Goal: Check status: Check status

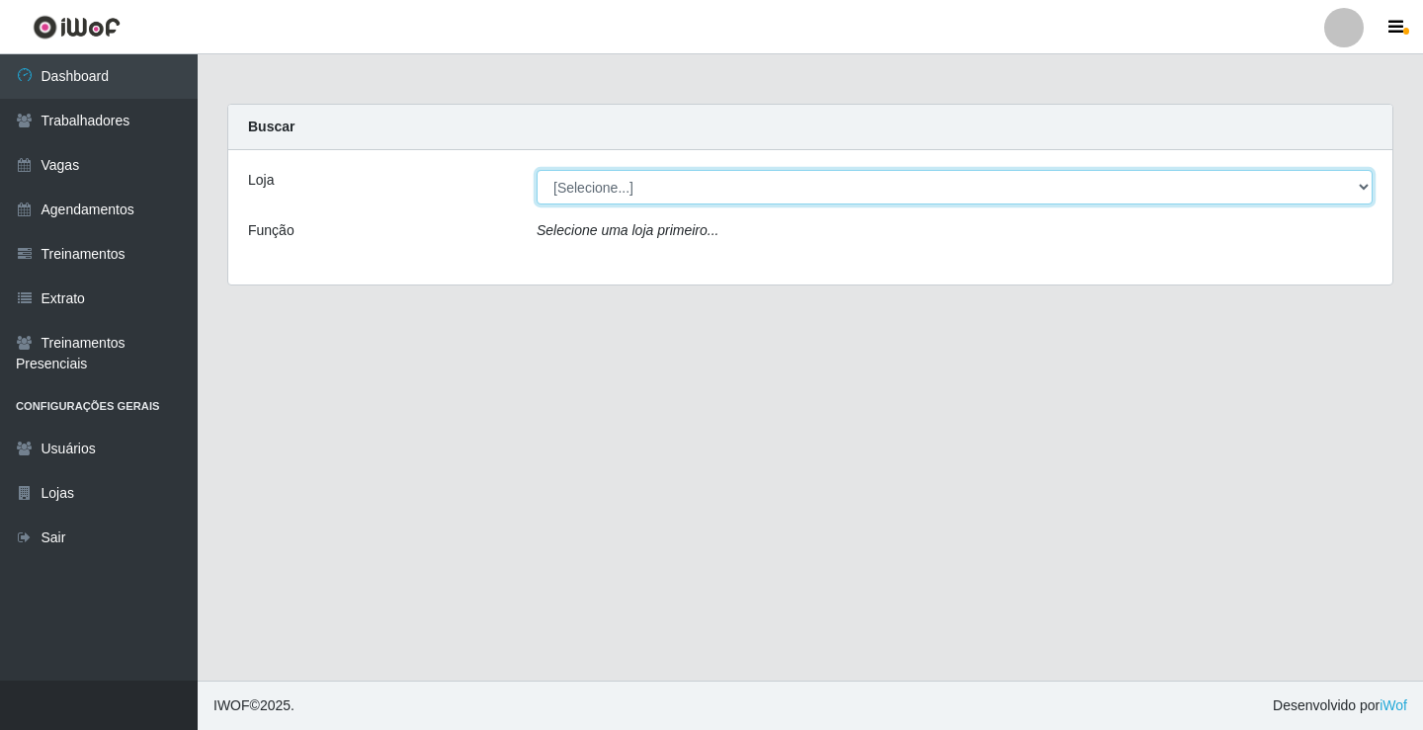
click at [593, 197] on select "[Selecione...] Edilicya Supermercado" at bounding box center [955, 187] width 836 height 35
select select "460"
click at [537, 170] on select "[Selecione...] Edilicya Supermercado" at bounding box center [955, 187] width 836 height 35
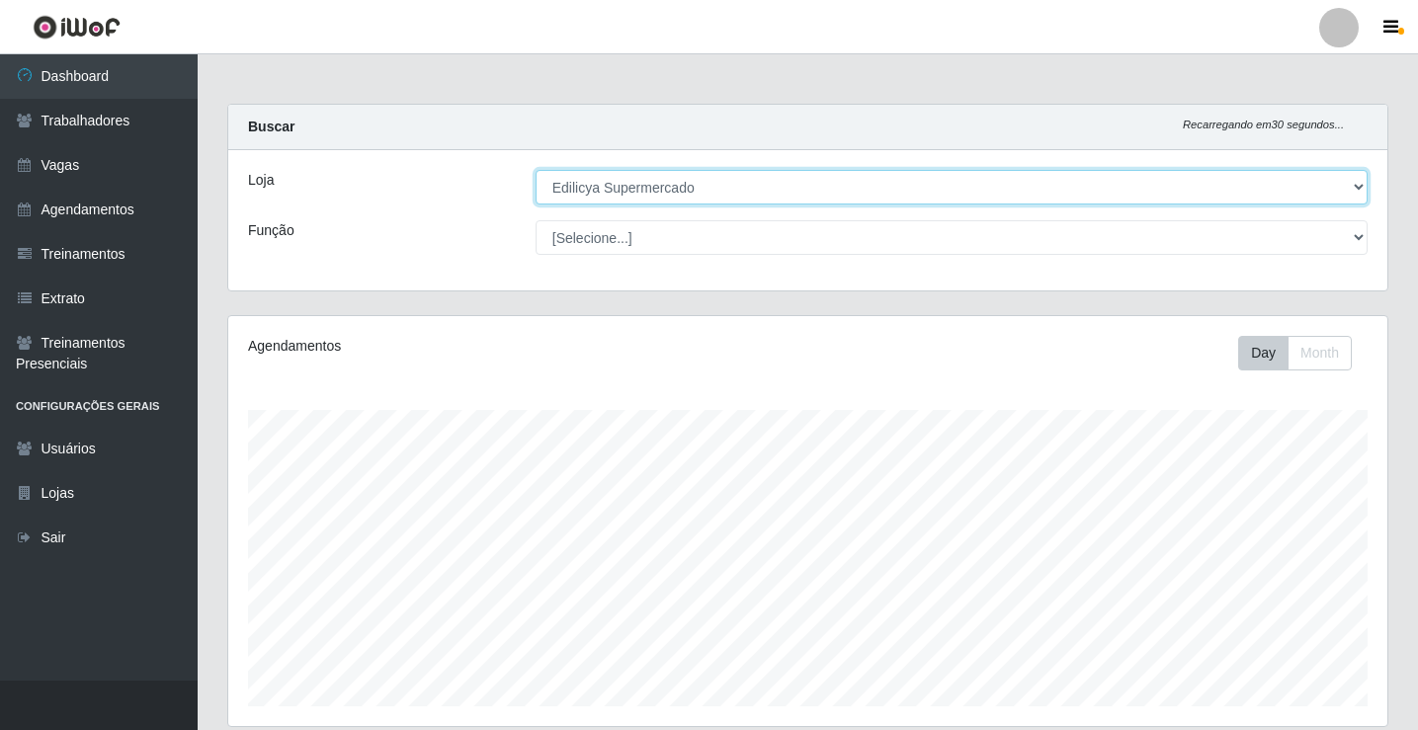
scroll to position [410, 1159]
click at [598, 201] on select "[Selecione...] Edilicya Supermercado" at bounding box center [952, 187] width 832 height 35
click at [536, 170] on select "[Selecione...] Edilicya Supermercado" at bounding box center [952, 187] width 832 height 35
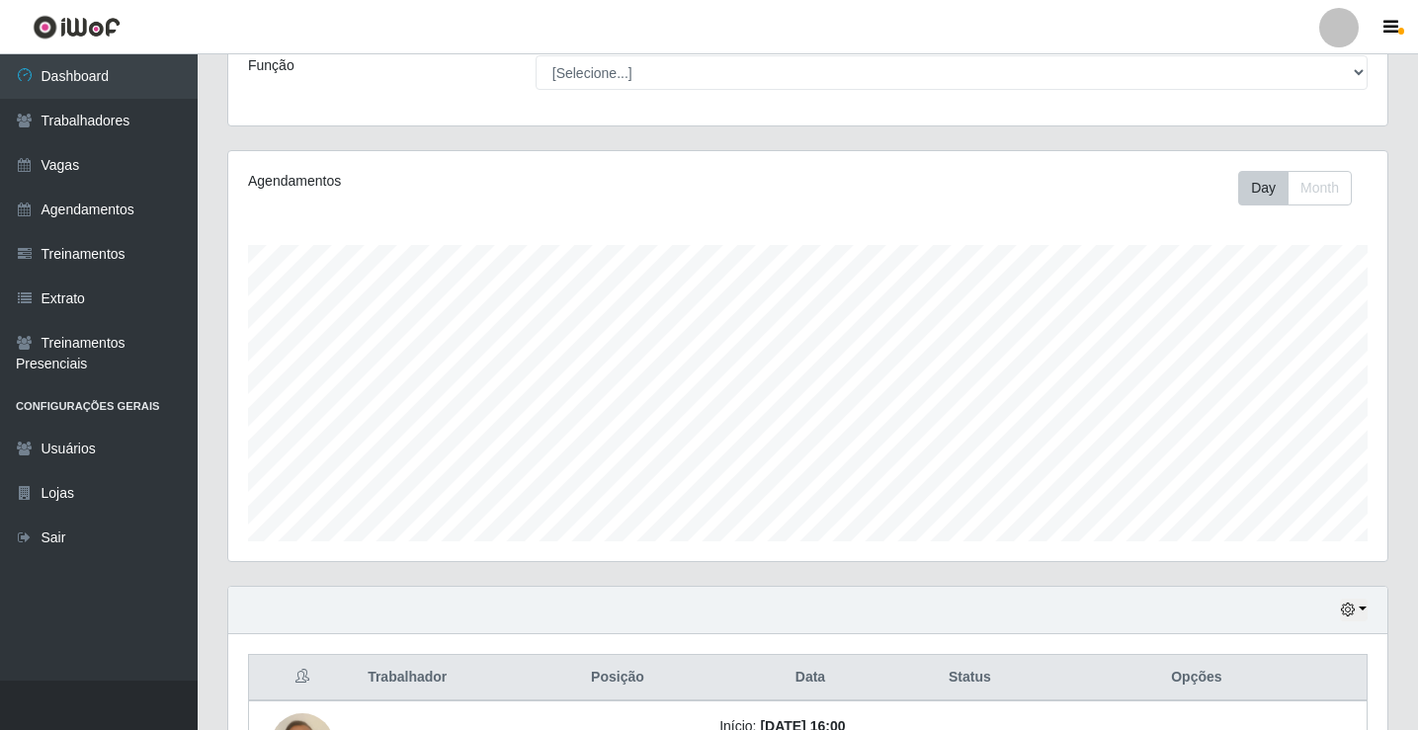
scroll to position [318, 0]
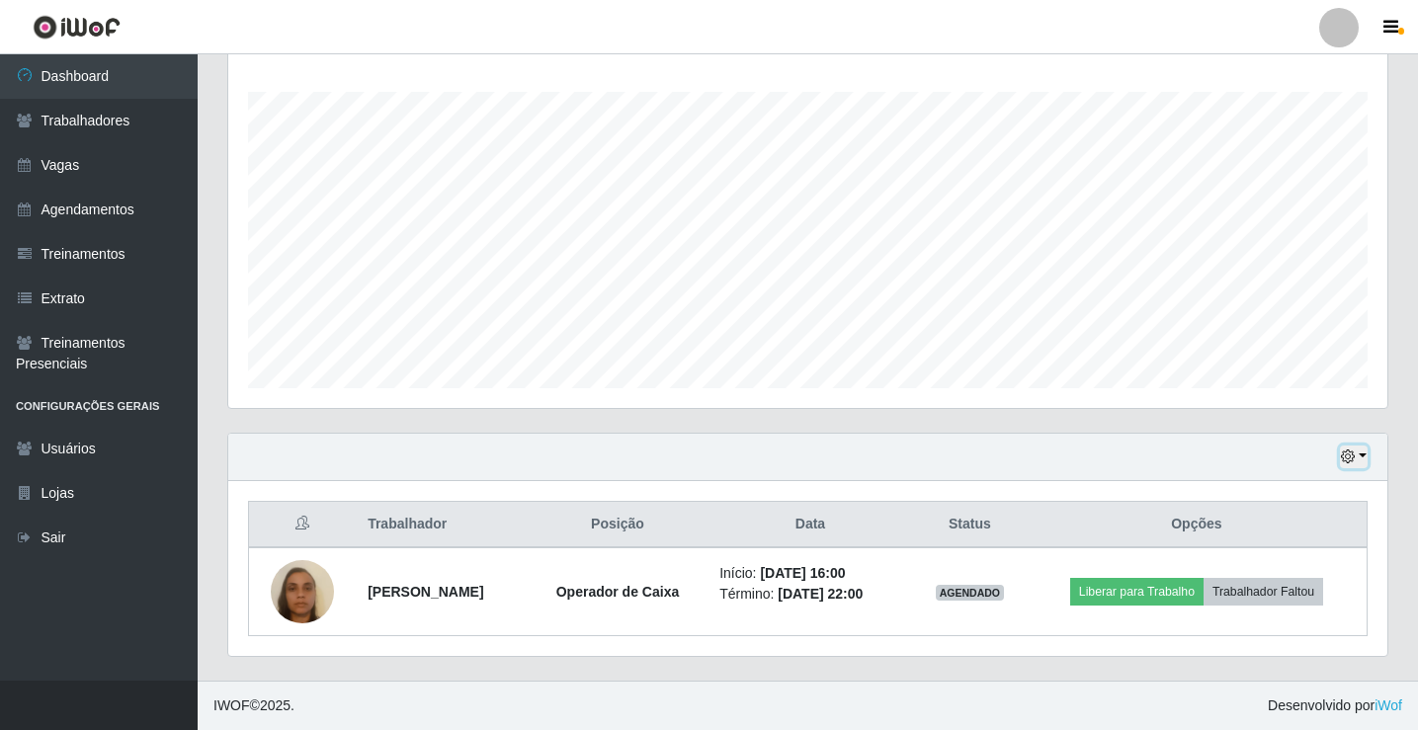
click at [1362, 457] on button "button" at bounding box center [1354, 457] width 28 height 23
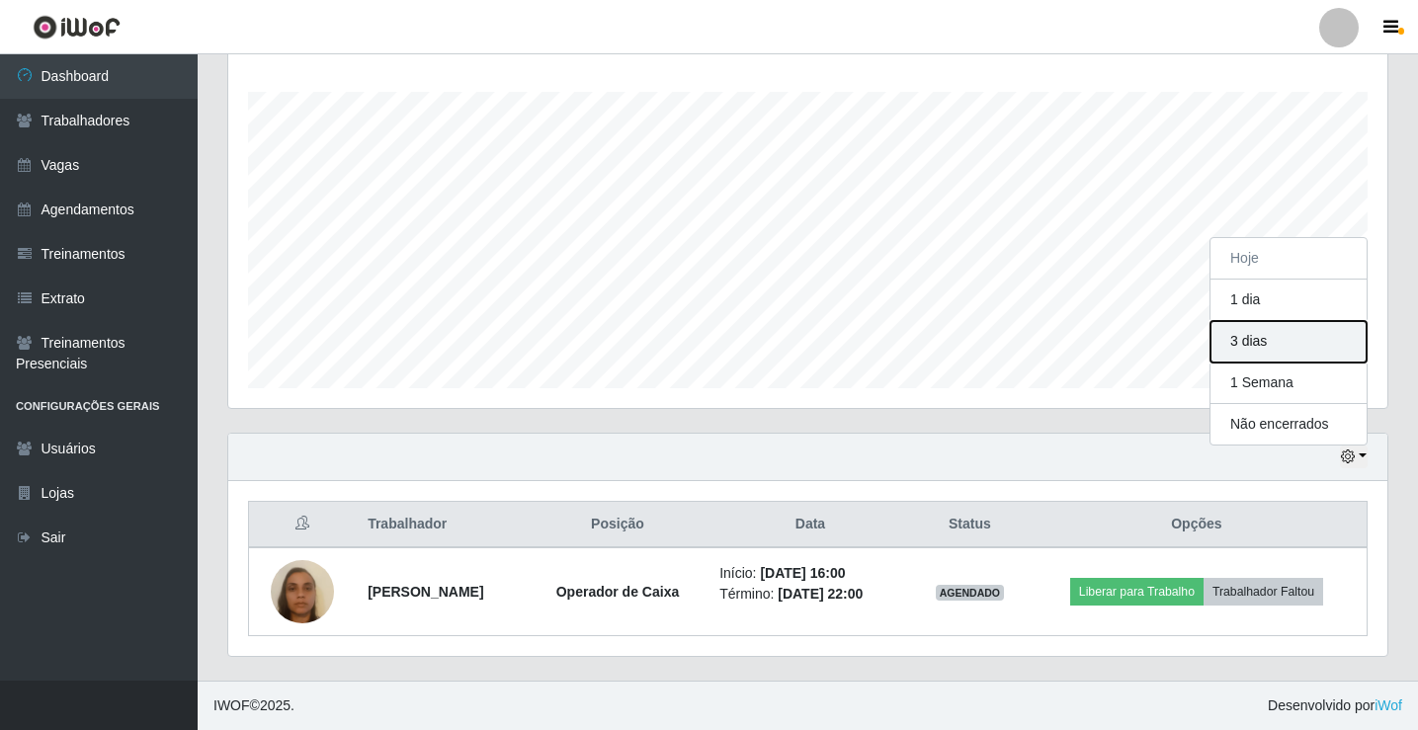
click at [1248, 336] on button "3 dias" at bounding box center [1289, 342] width 156 height 42
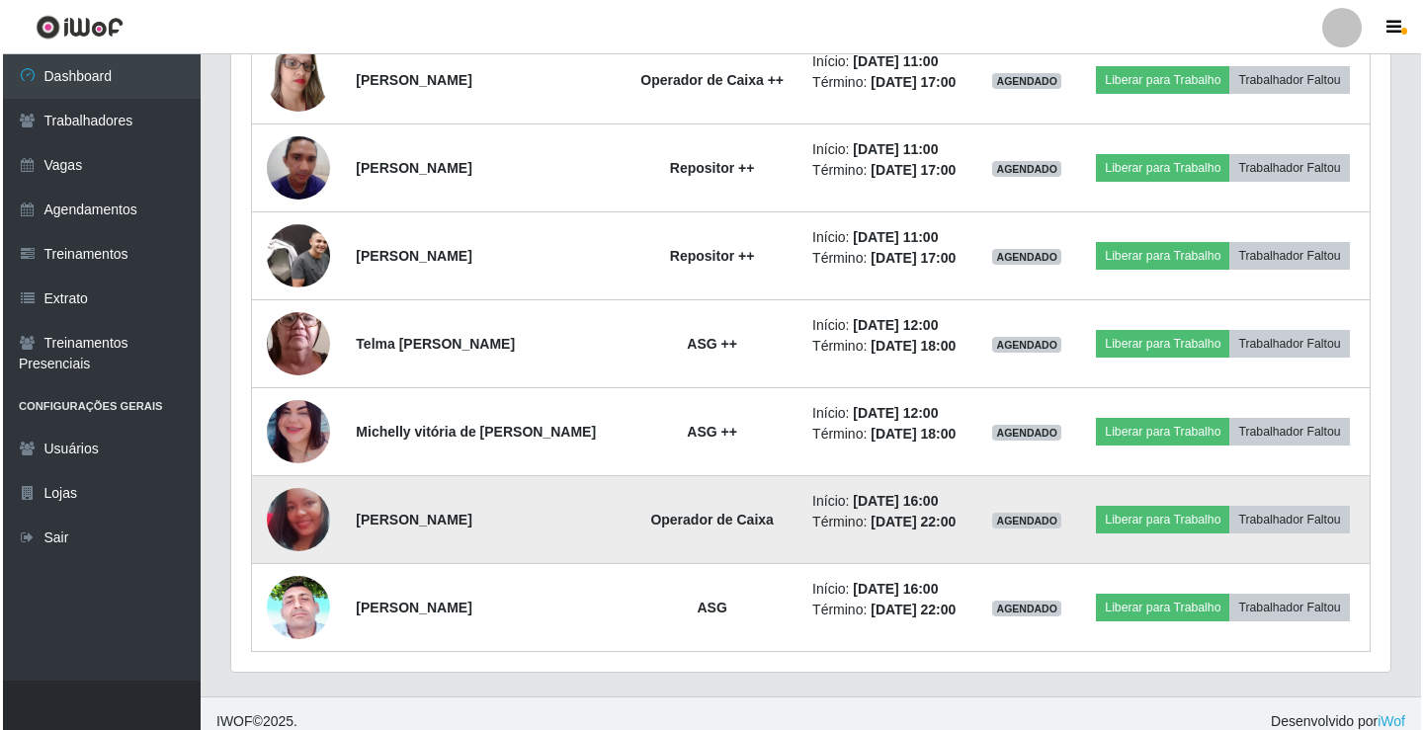
scroll to position [1550, 0]
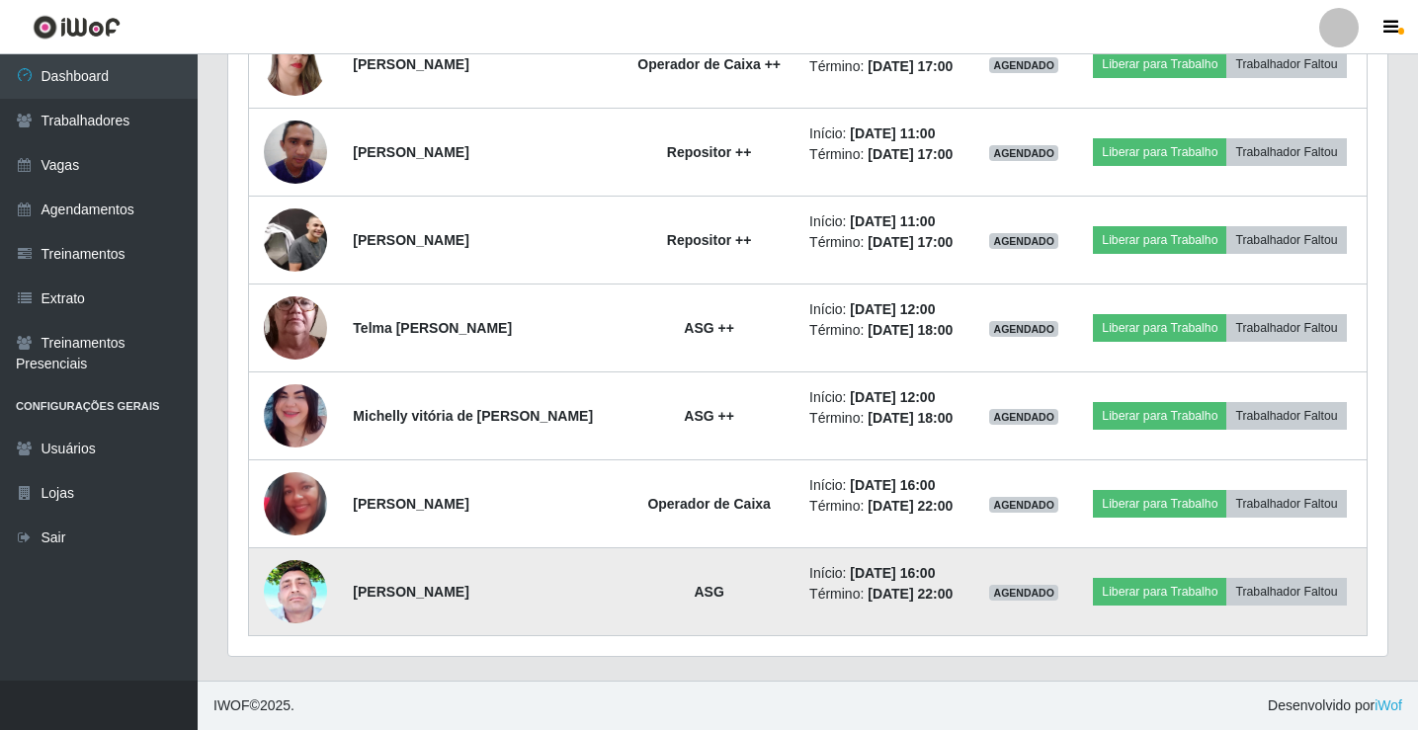
click at [308, 590] on img at bounding box center [295, 592] width 63 height 140
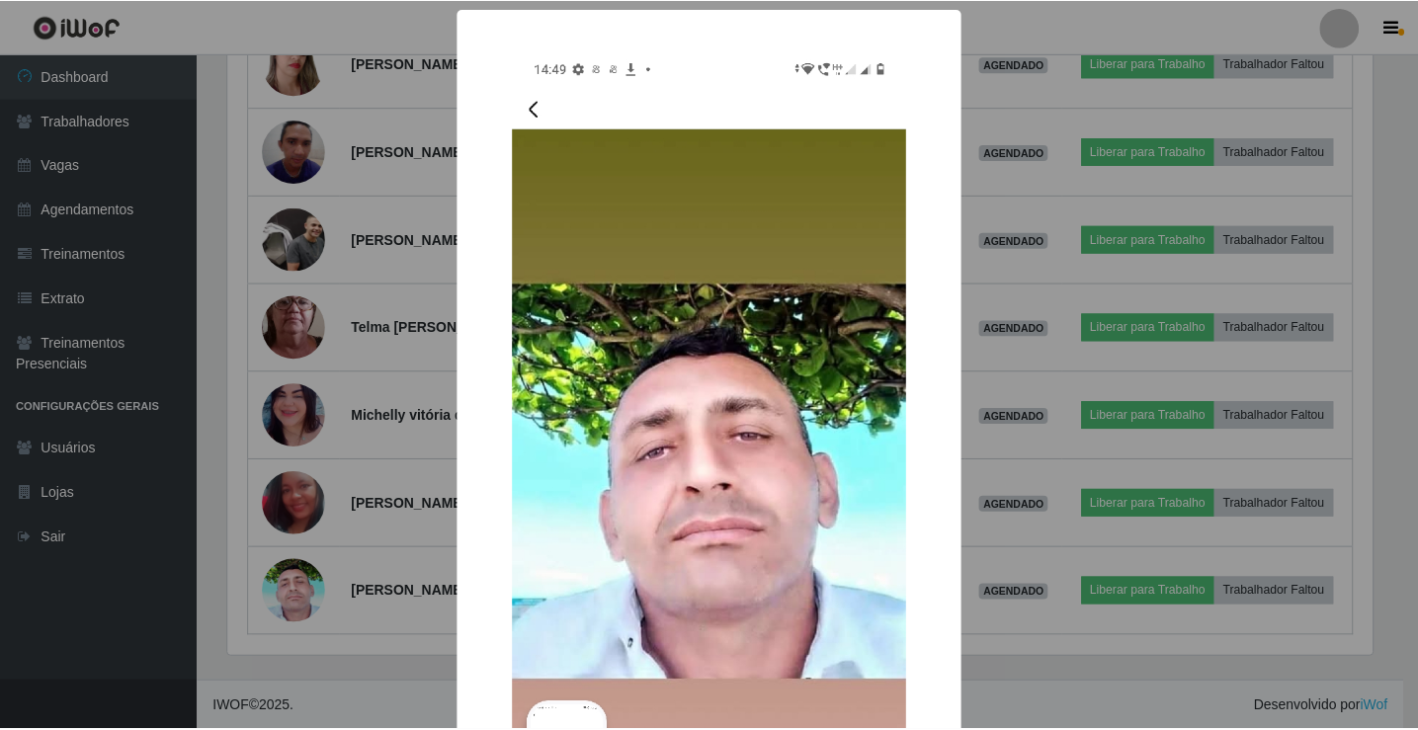
scroll to position [410, 1150]
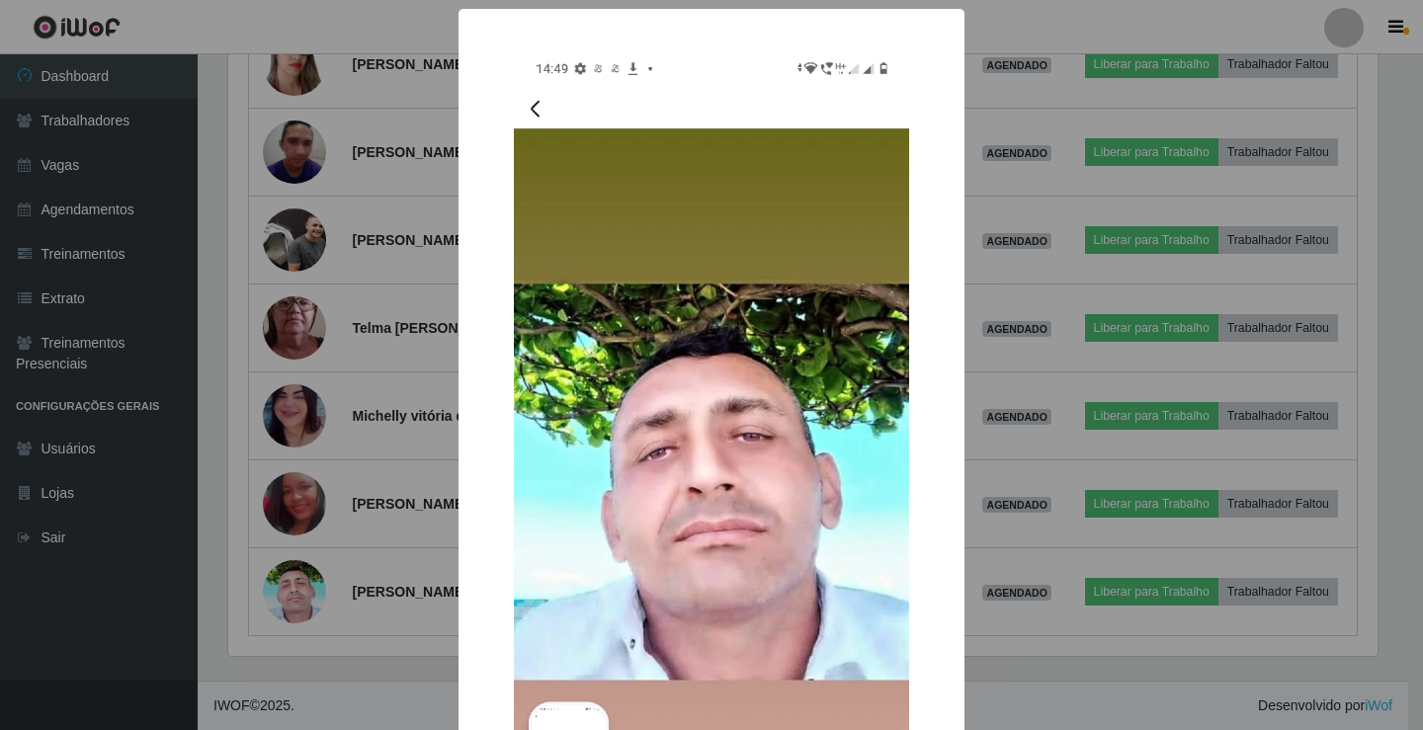
drag, startPoint x: 1201, startPoint y: 424, endPoint x: 1037, endPoint y: 409, distance: 164.7
click at [1200, 424] on div "× OK Cancel" at bounding box center [711, 365] width 1423 height 730
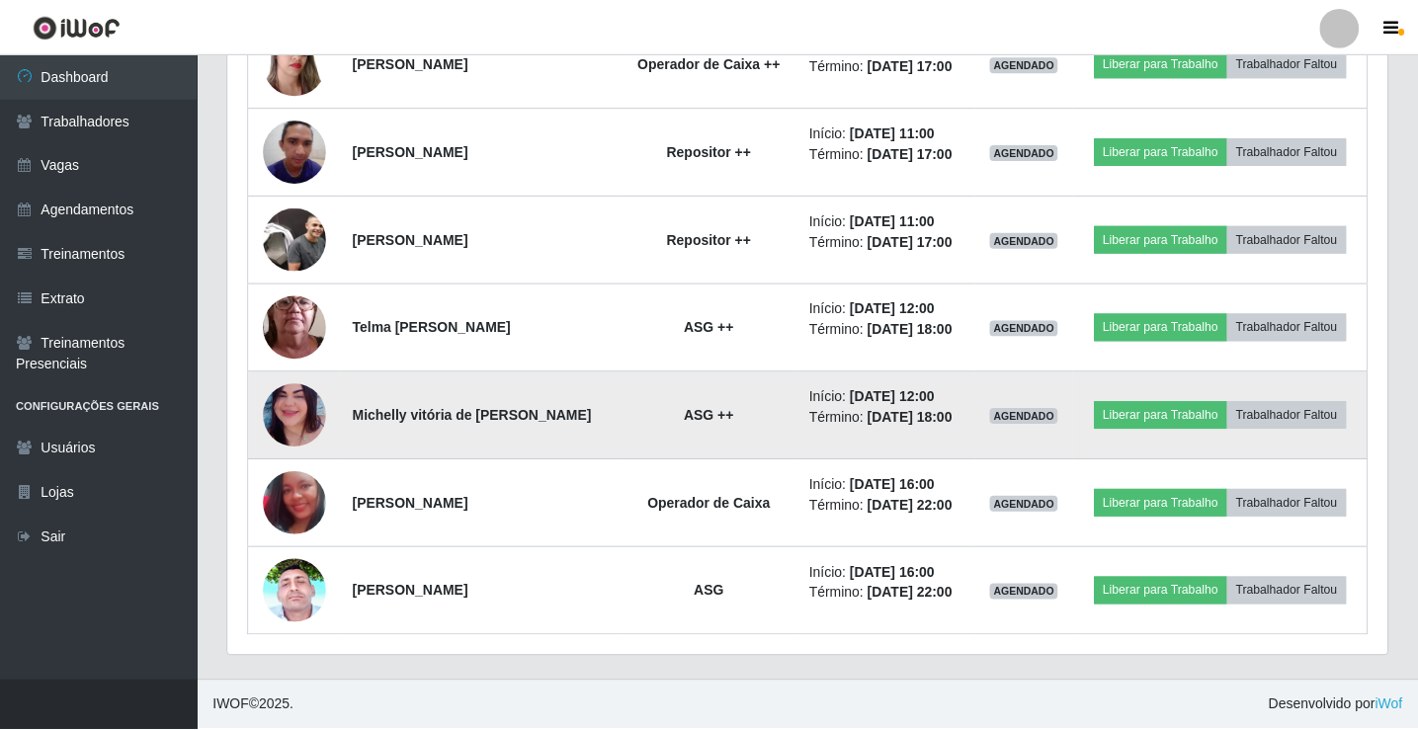
scroll to position [410, 1159]
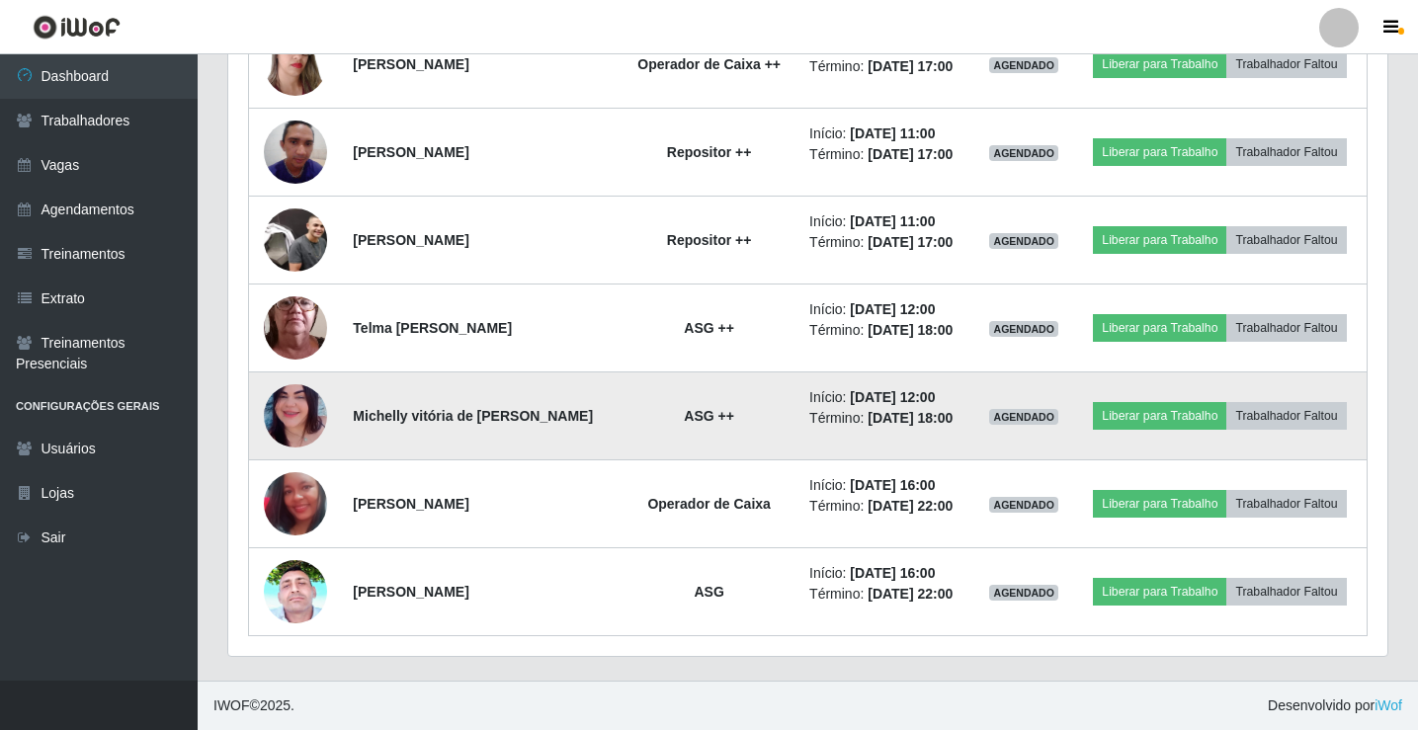
click at [293, 405] on img at bounding box center [295, 416] width 63 height 140
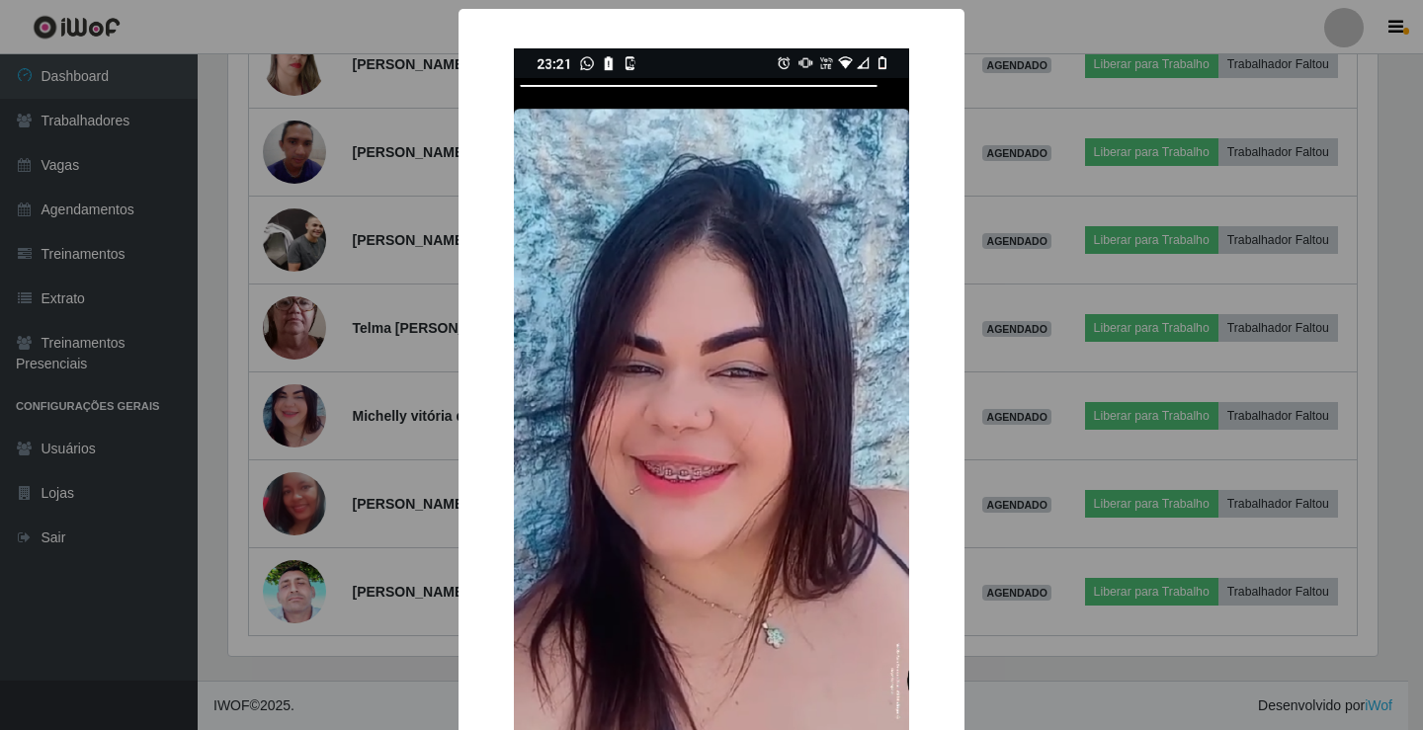
click at [1015, 374] on div "× OK Cancel" at bounding box center [711, 365] width 1423 height 730
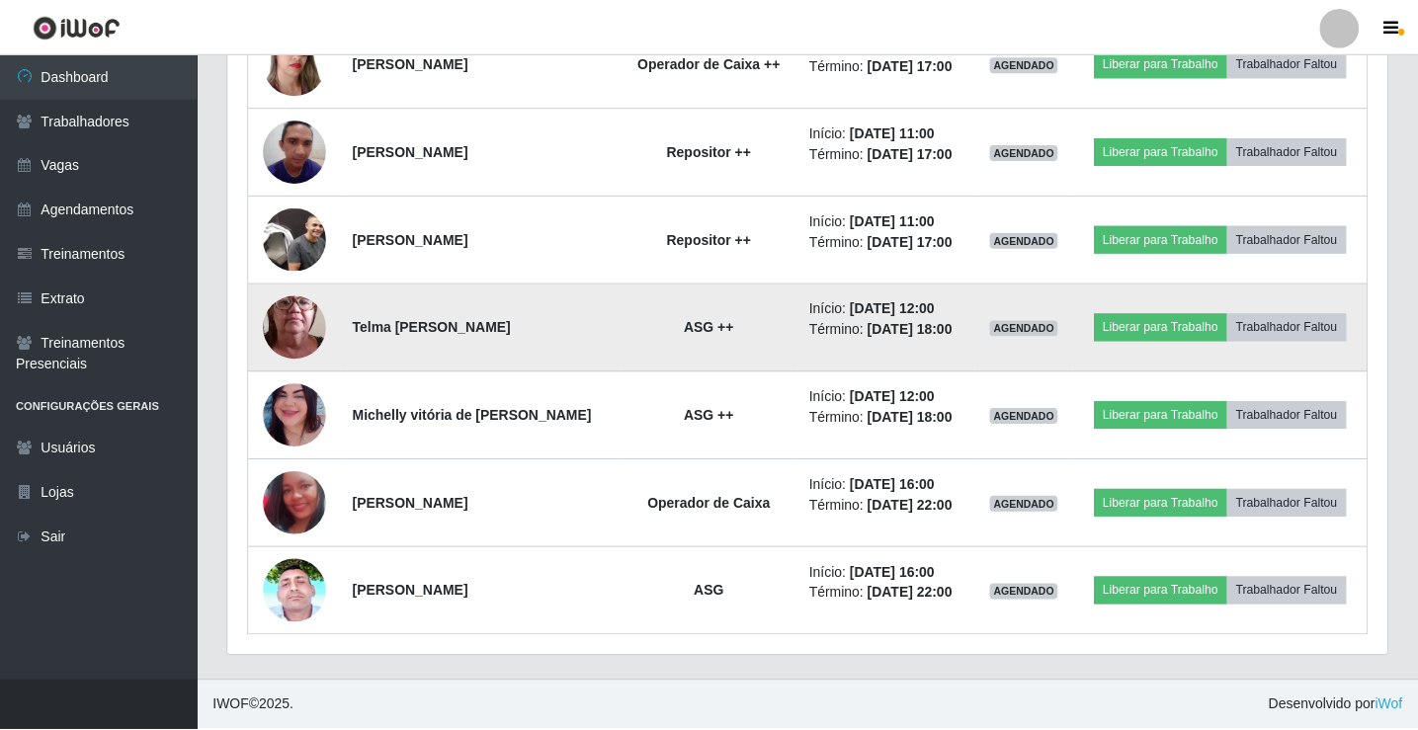
scroll to position [410, 1159]
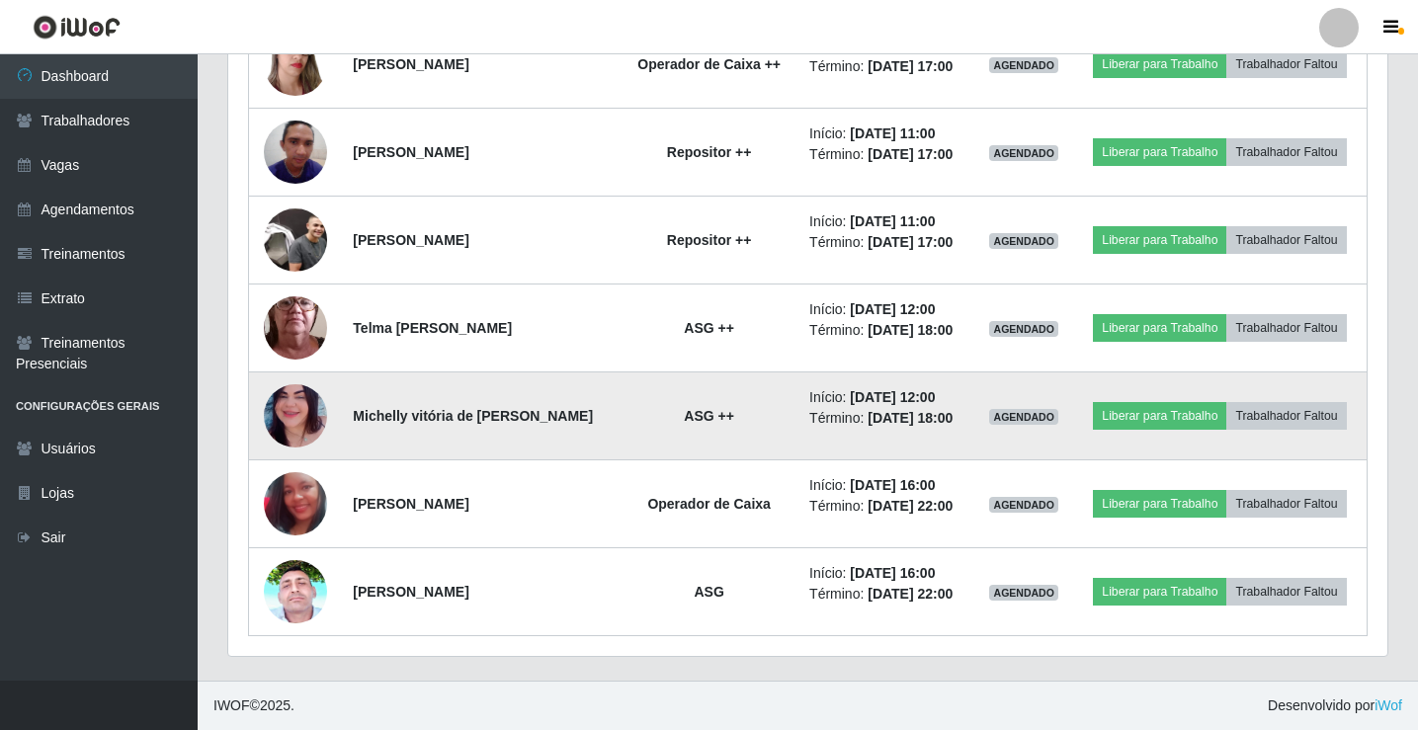
click at [275, 434] on img at bounding box center [295, 416] width 63 height 140
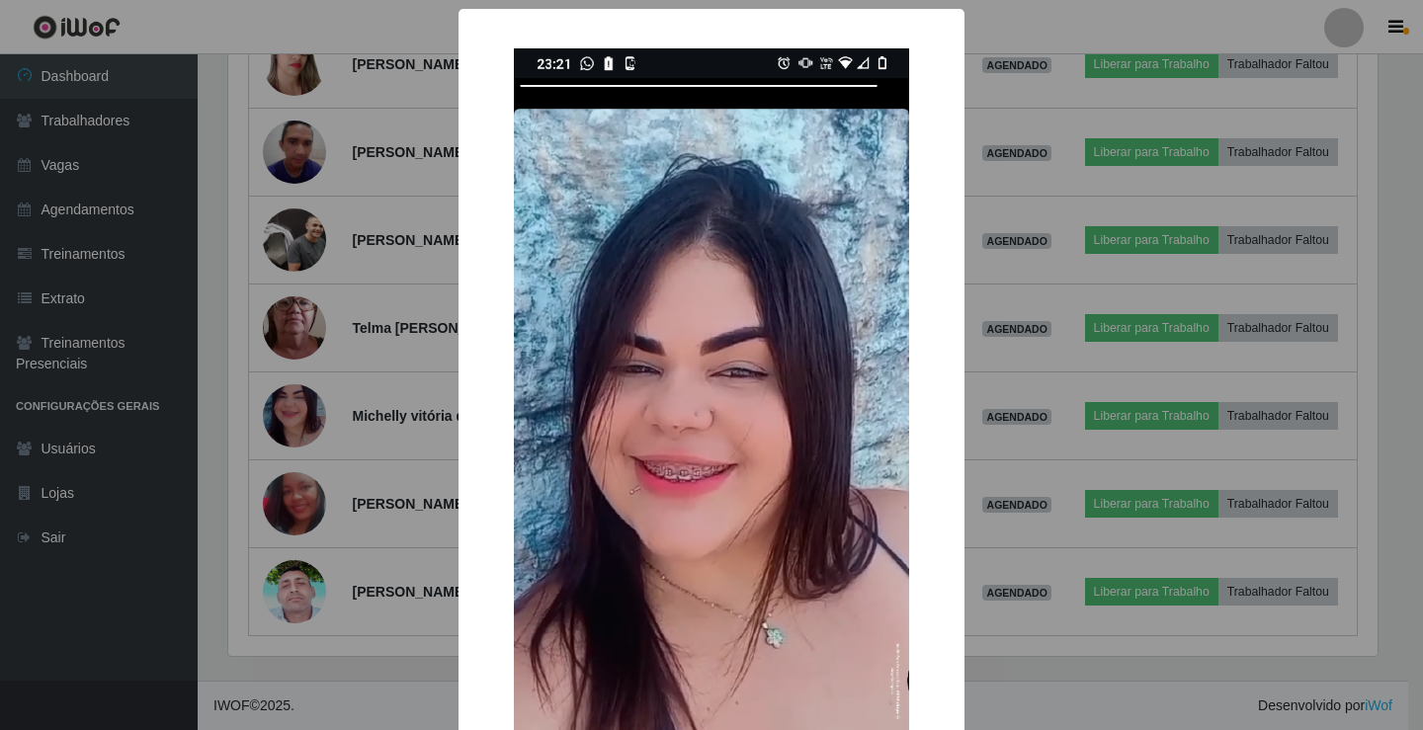
drag, startPoint x: 1104, startPoint y: 395, endPoint x: 900, endPoint y: 378, distance: 204.4
click at [1104, 394] on div "× OK Cancel" at bounding box center [711, 365] width 1423 height 730
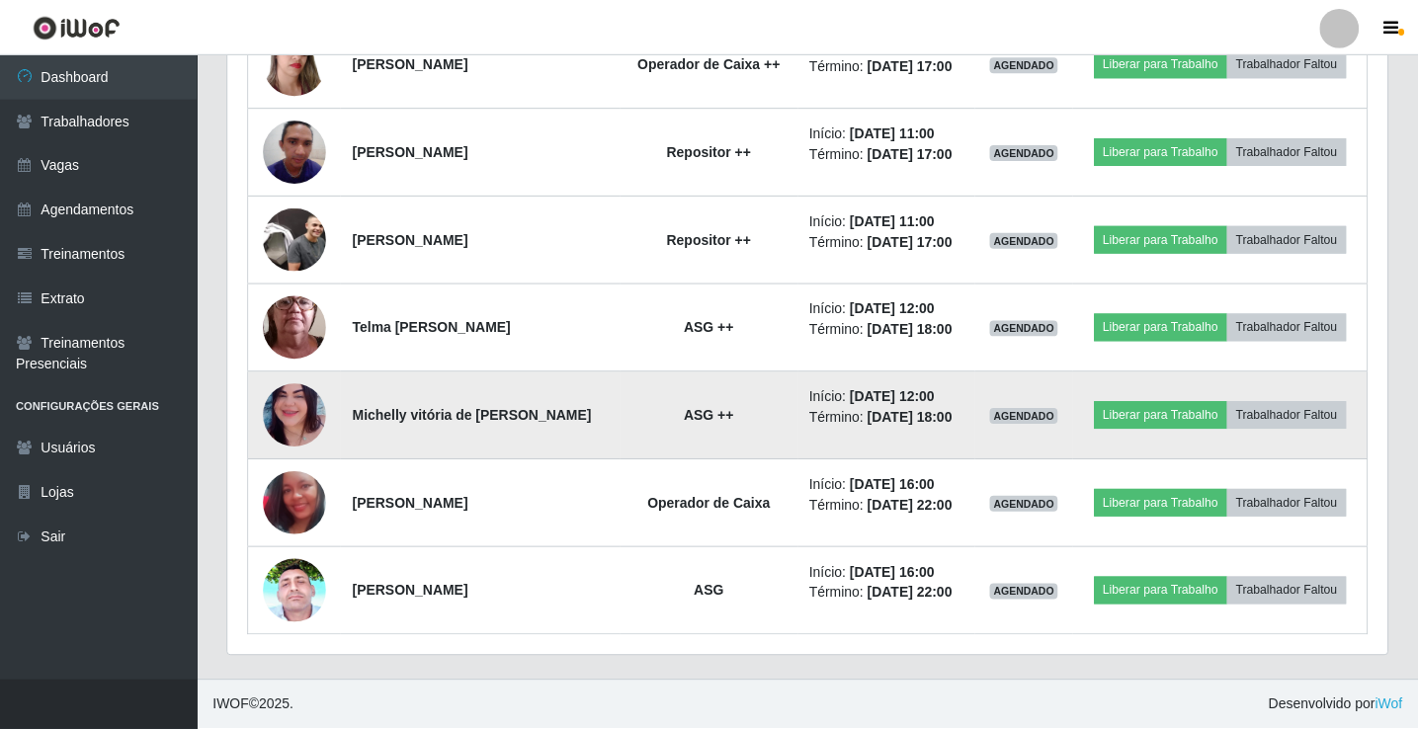
scroll to position [410, 1159]
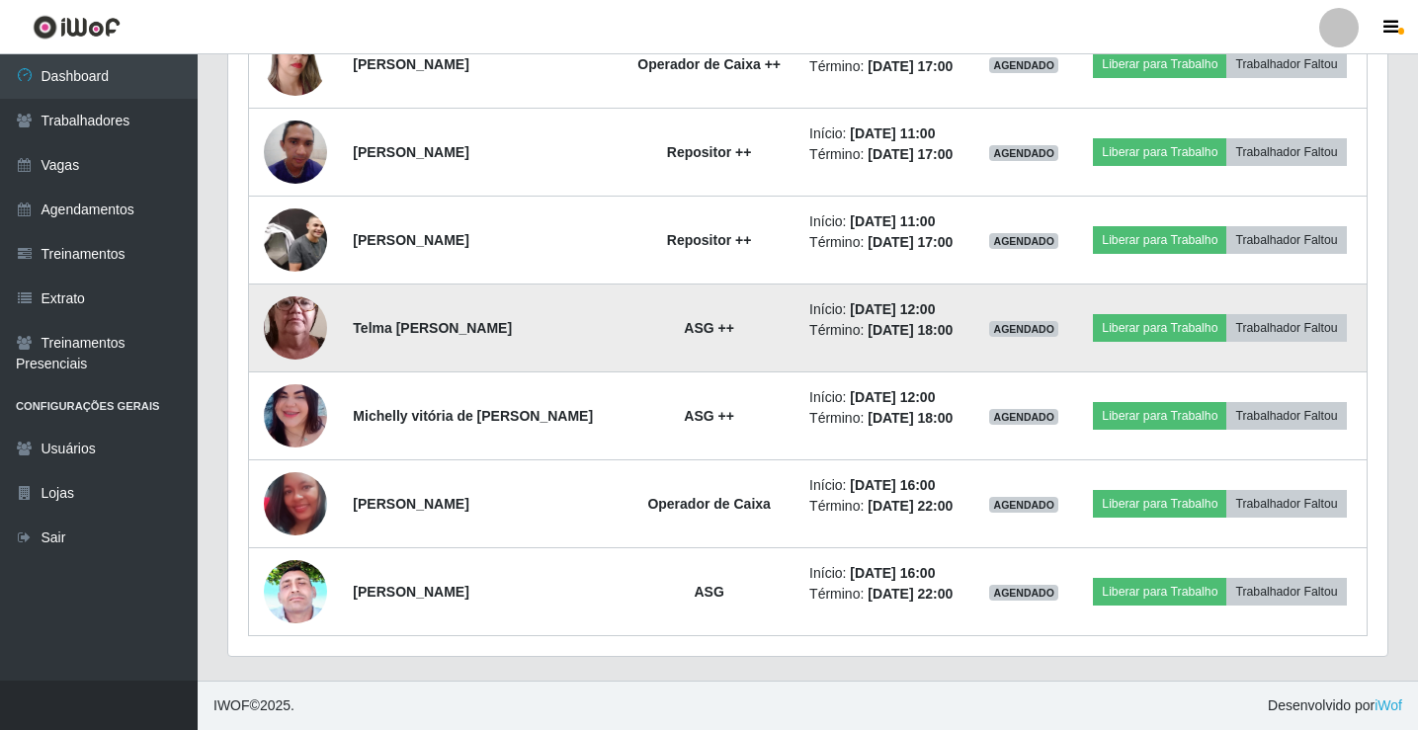
click at [298, 329] on img at bounding box center [295, 328] width 63 height 140
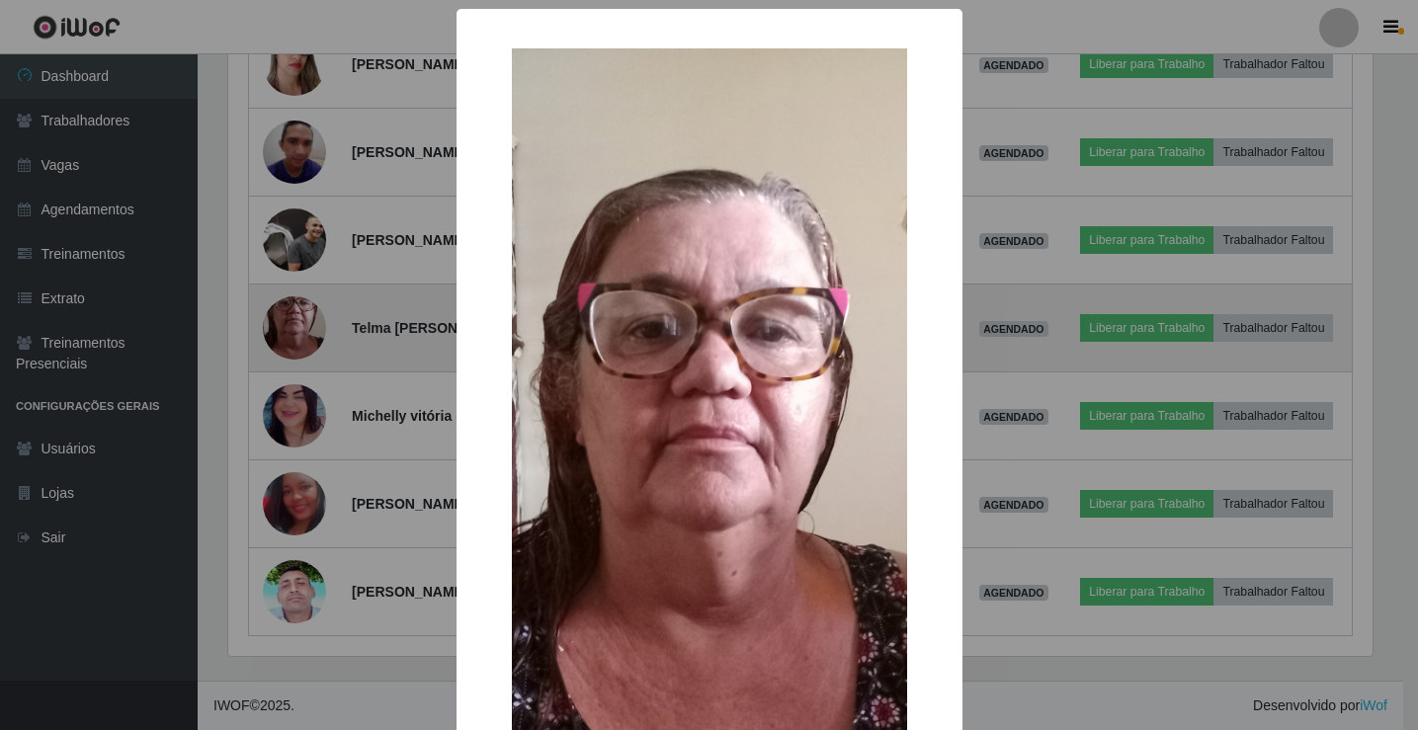
scroll to position [410, 1150]
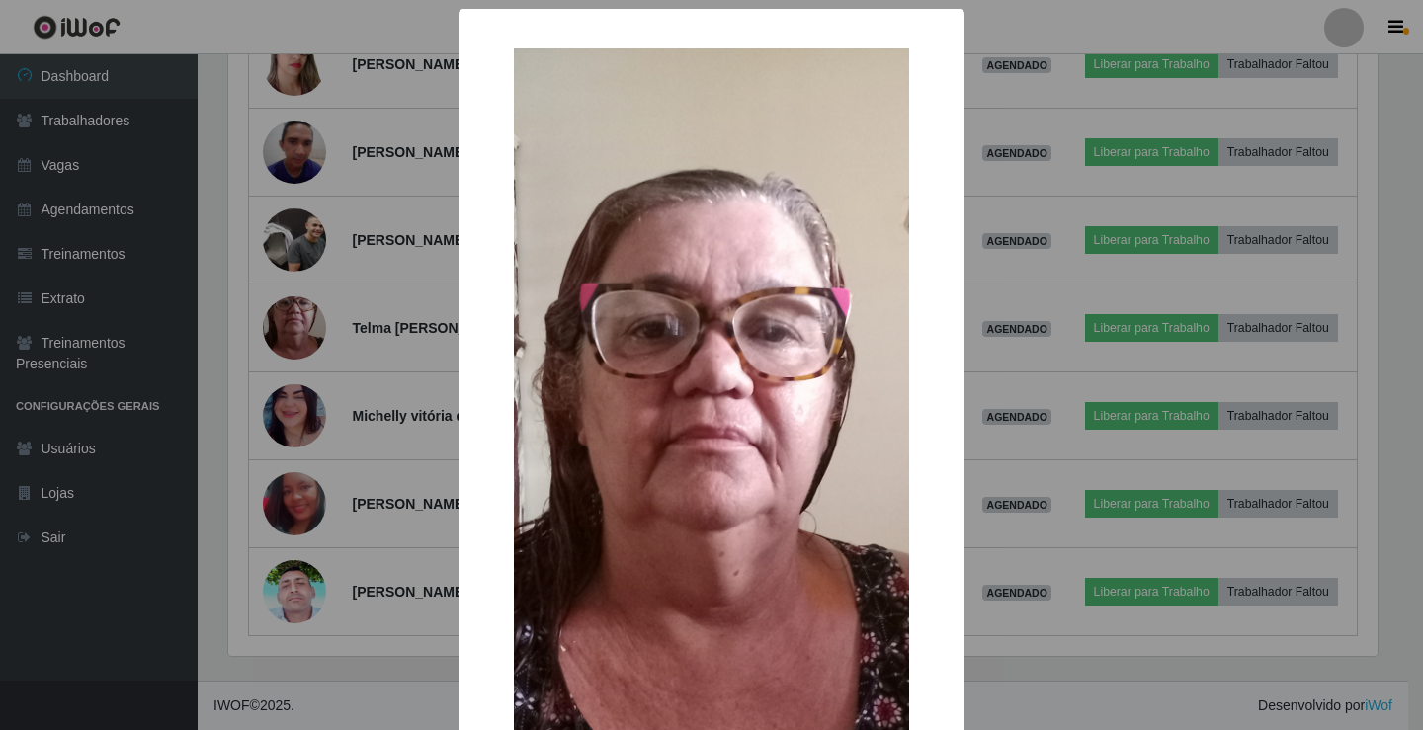
click at [1166, 304] on div "× OK Cancel" at bounding box center [711, 365] width 1423 height 730
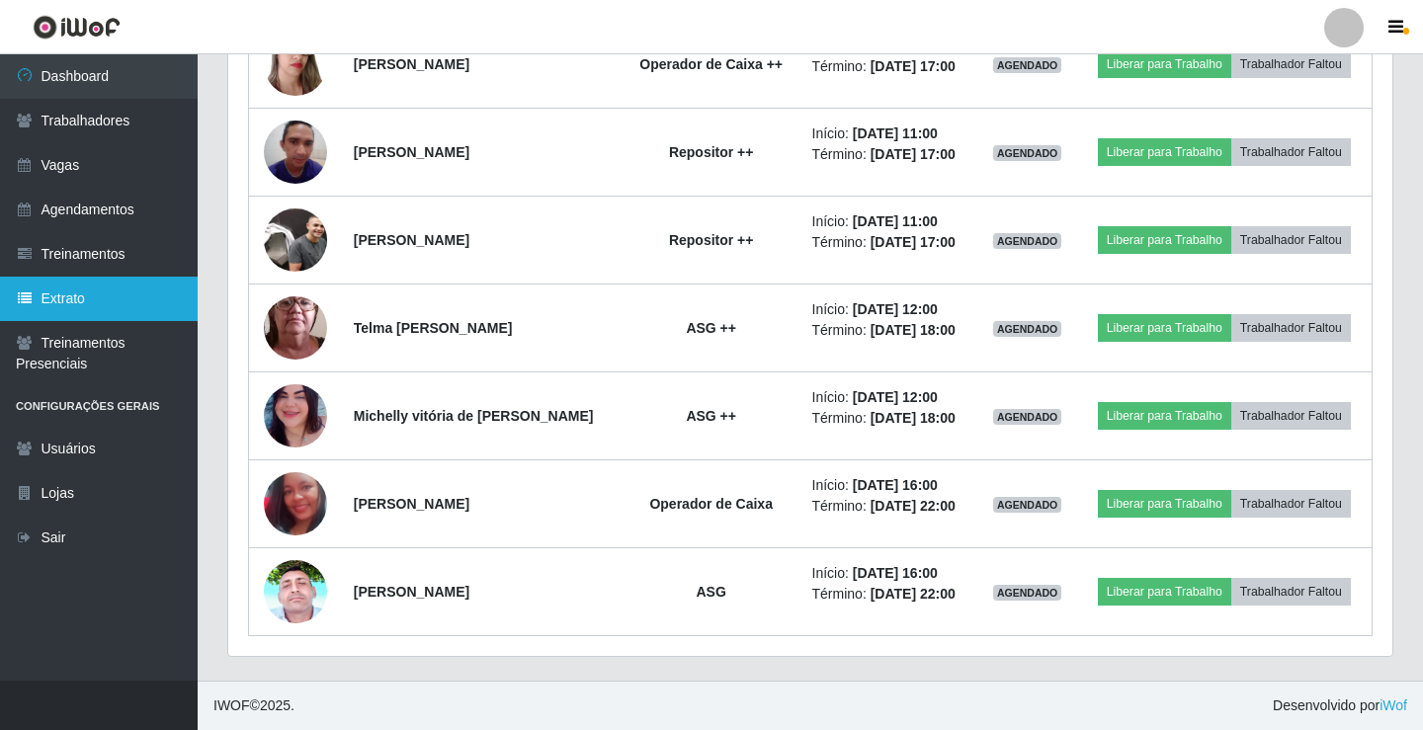
scroll to position [410, 1159]
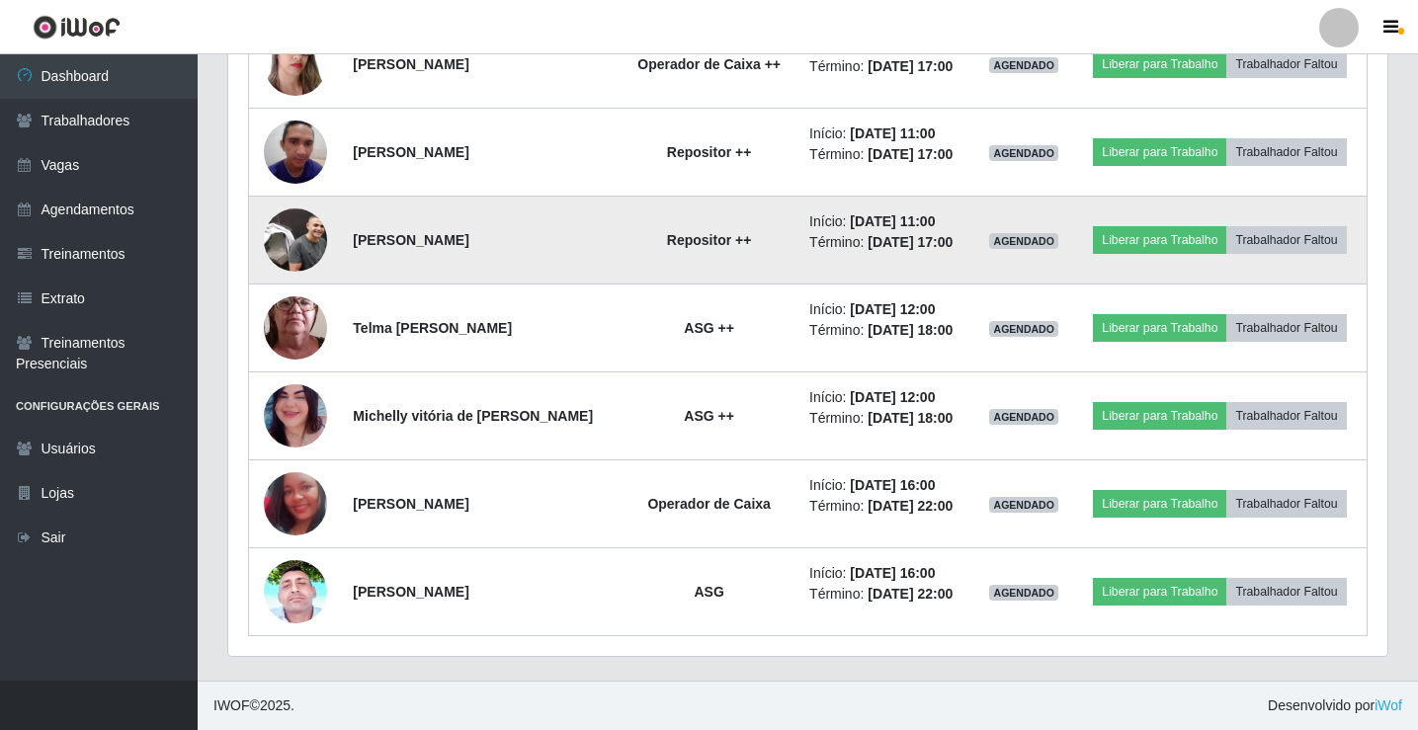
click at [284, 254] on img at bounding box center [295, 240] width 63 height 63
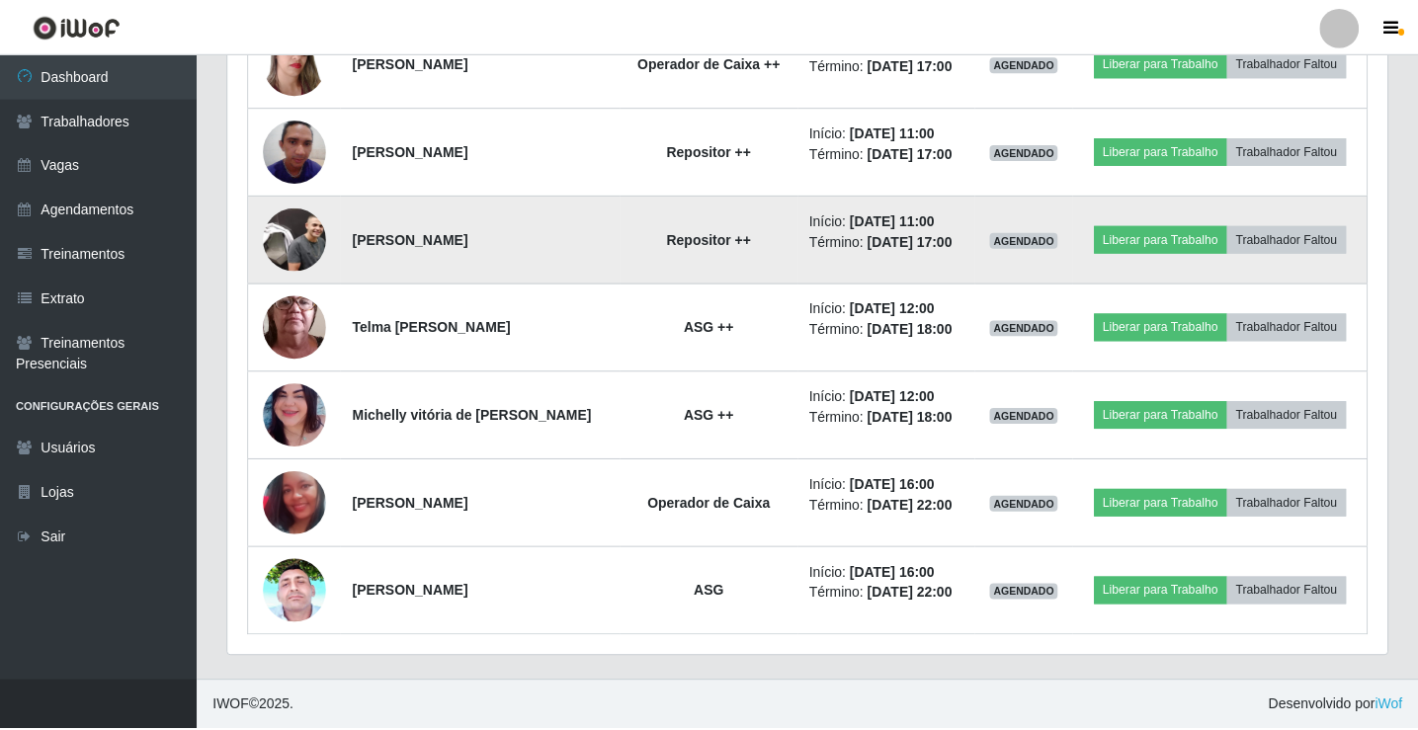
scroll to position [410, 1150]
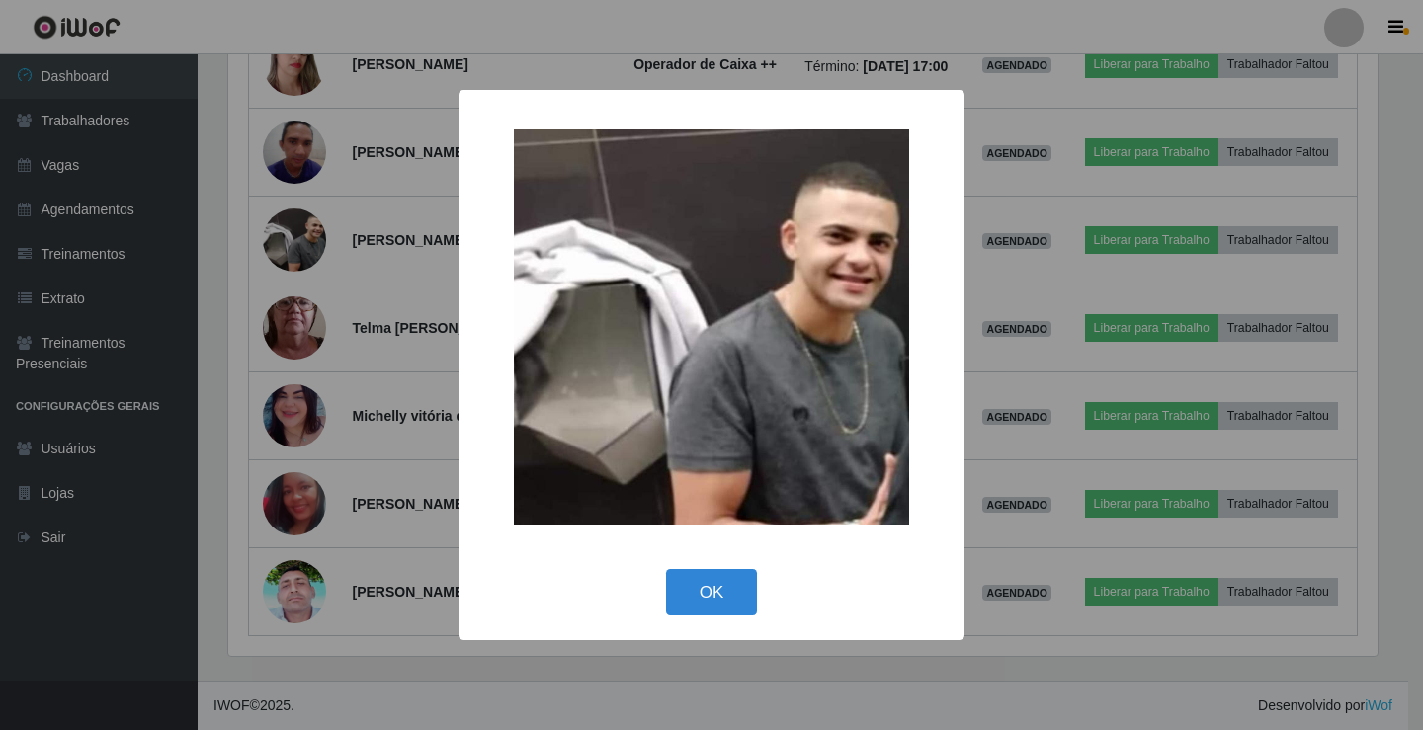
drag, startPoint x: 1164, startPoint y: 312, endPoint x: 1129, endPoint y: 313, distance: 35.6
click at [1155, 312] on div "× OK Cancel" at bounding box center [711, 365] width 1423 height 730
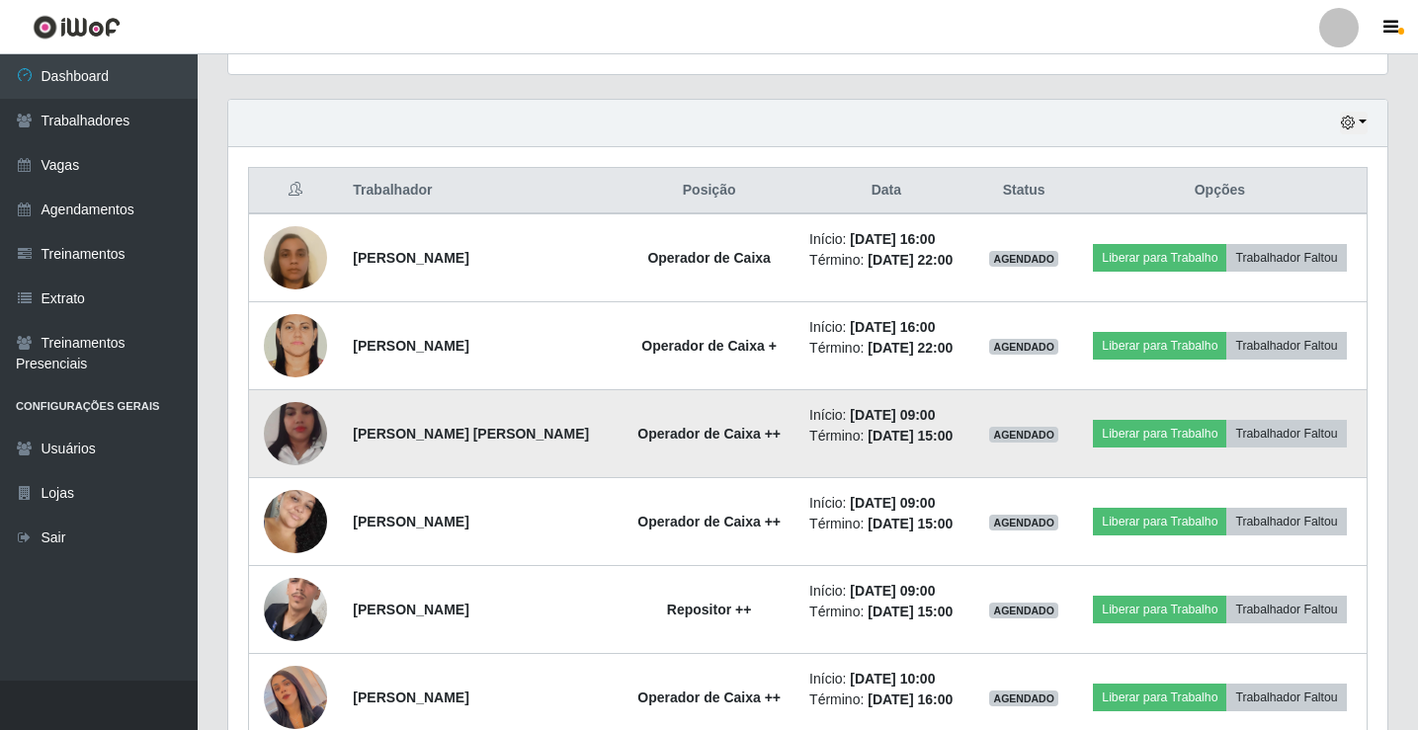
scroll to position [463, 0]
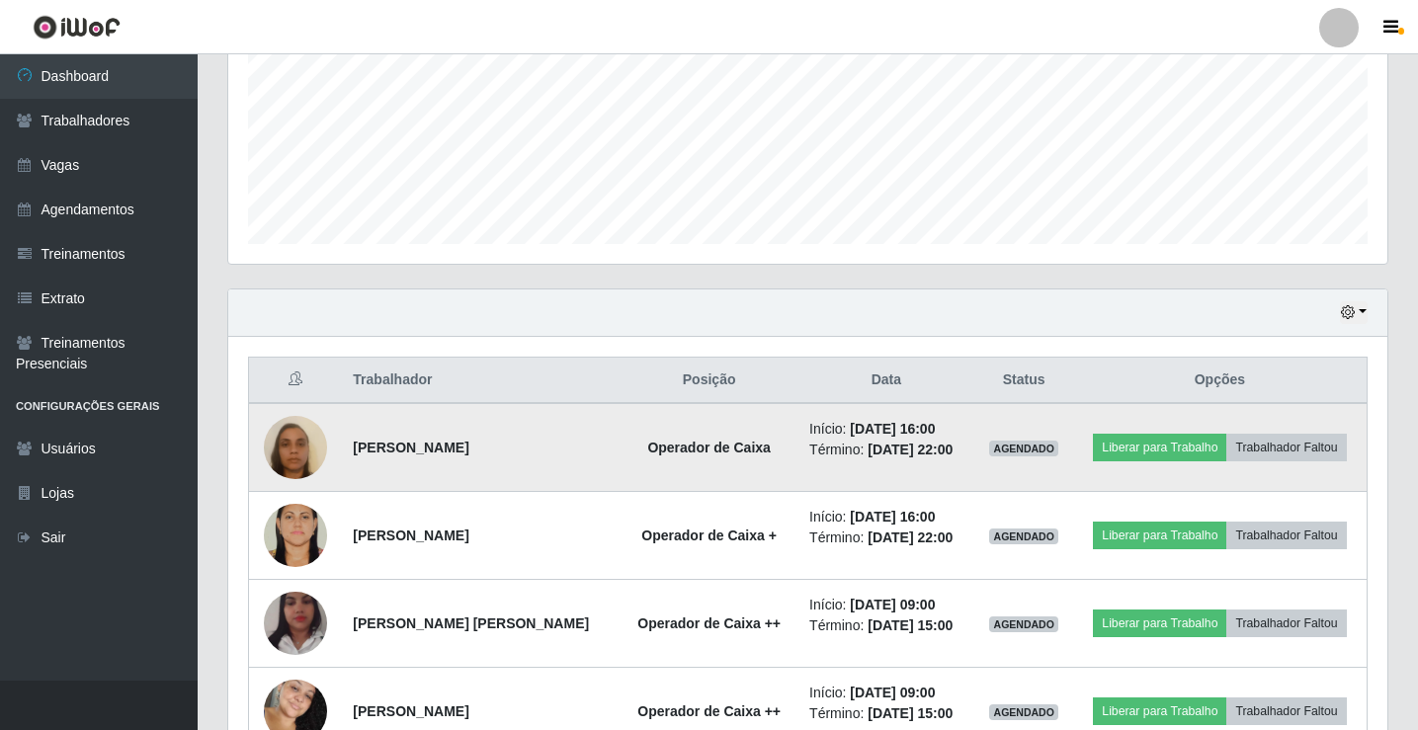
click at [297, 468] on img at bounding box center [295, 447] width 63 height 113
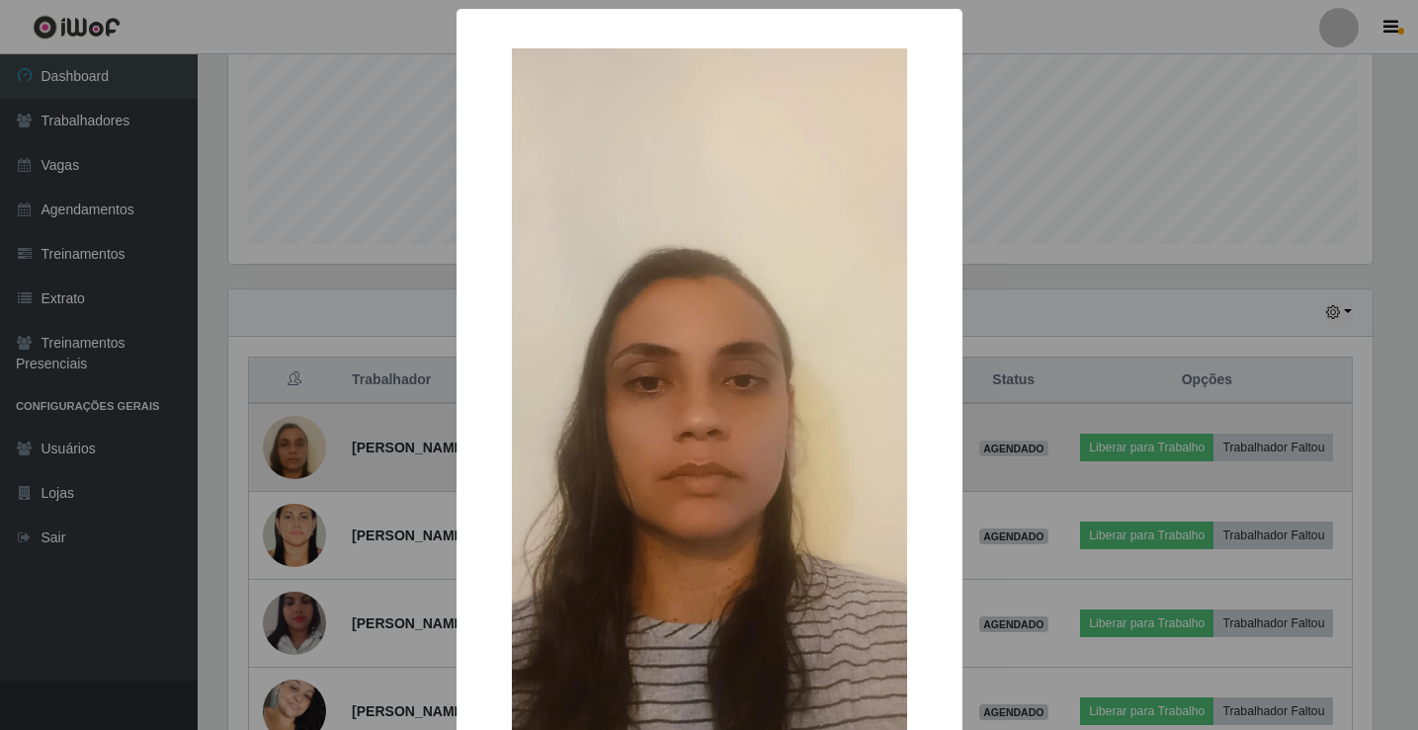
scroll to position [410, 1150]
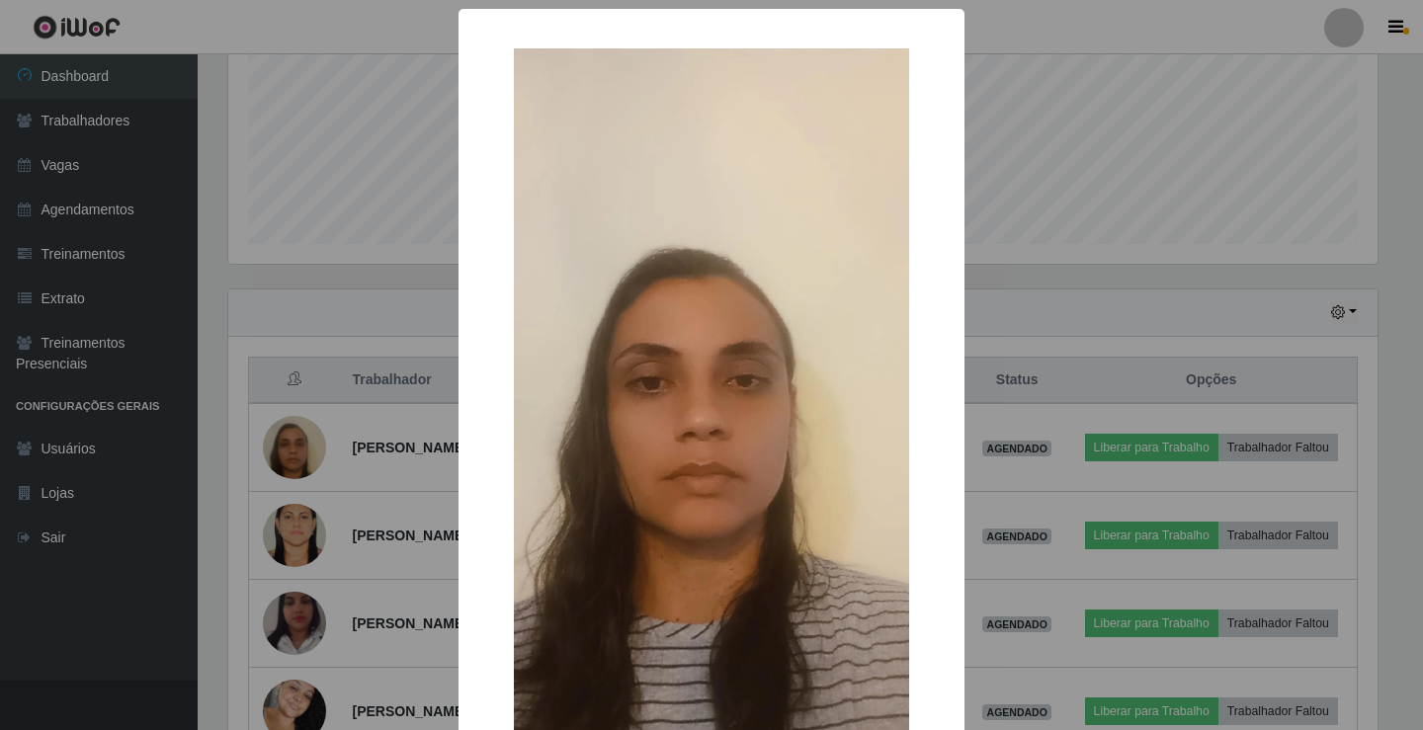
click at [1220, 299] on div "× OK Cancel" at bounding box center [711, 365] width 1423 height 730
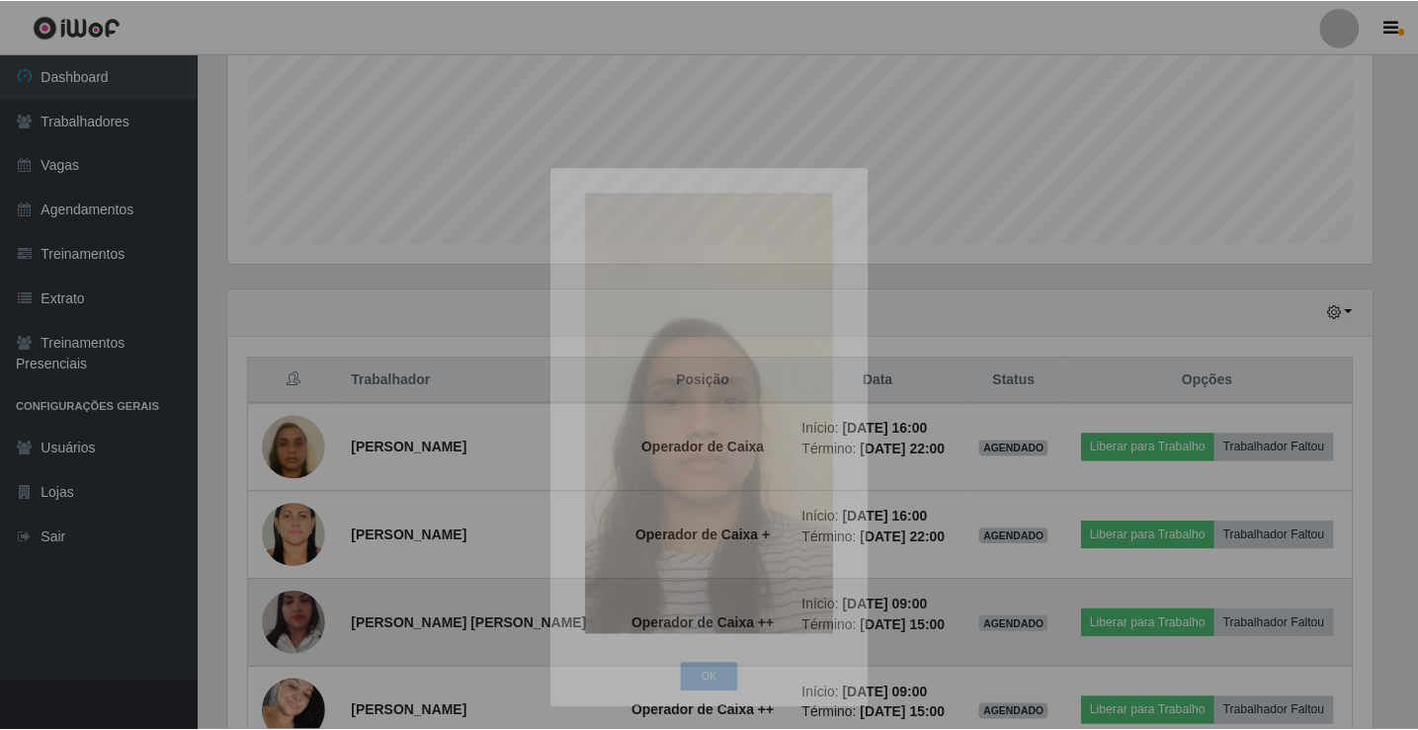
scroll to position [0, 0]
